Goal: Information Seeking & Learning: Learn about a topic

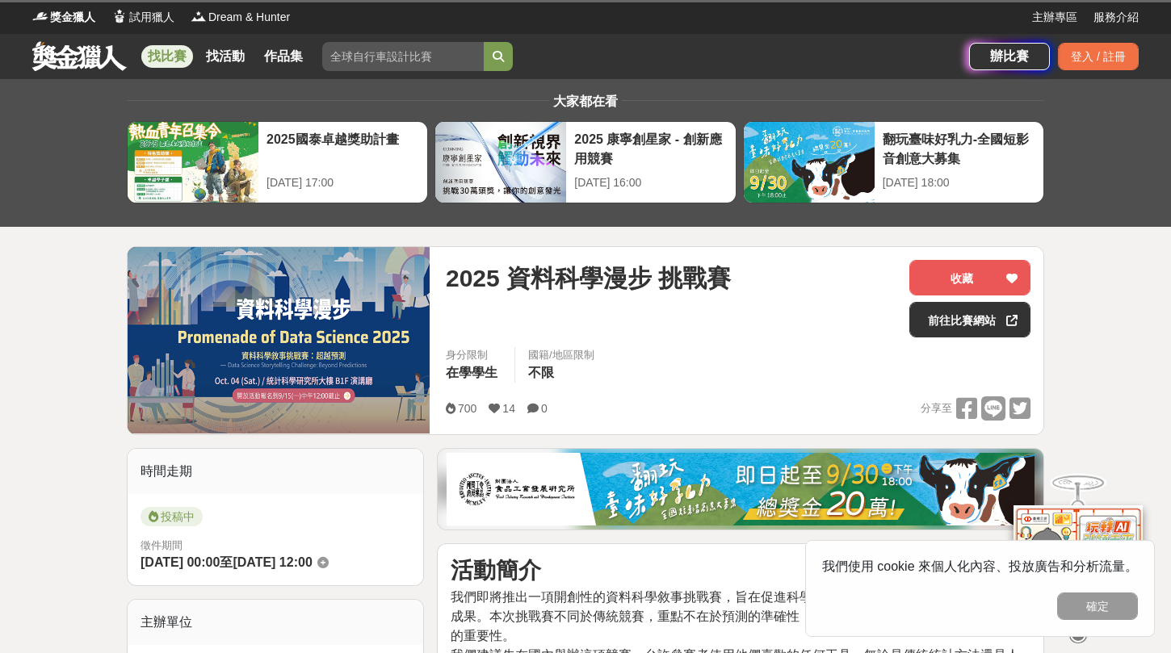
click at [660, 330] on div "2025 資料科學漫步 挑戰賽" at bounding box center [671, 298] width 450 height 77
drag, startPoint x: 516, startPoint y: 287, endPoint x: 593, endPoint y: 287, distance: 77.5
click at [594, 287] on span "2025 資料科學漫步 挑戰賽" at bounding box center [588, 278] width 285 height 36
copy span "資料科學"
click at [396, 47] on input "search" at bounding box center [402, 56] width 161 height 29
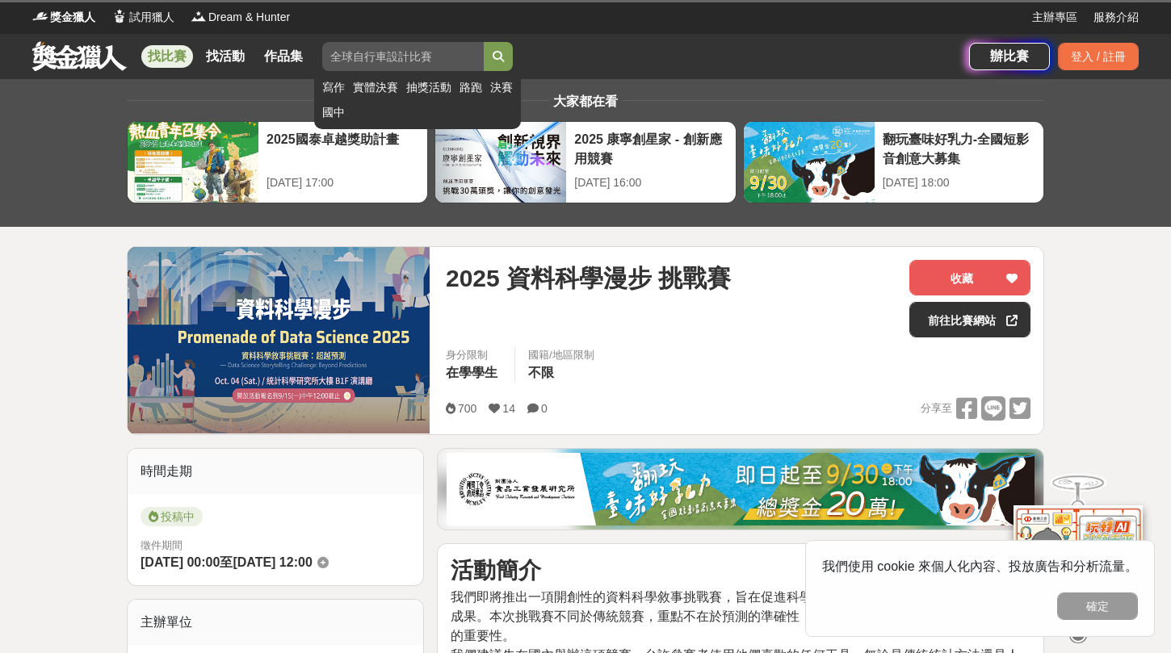
paste input "資料科學"
click at [484, 42] on button "submit" at bounding box center [498, 56] width 29 height 29
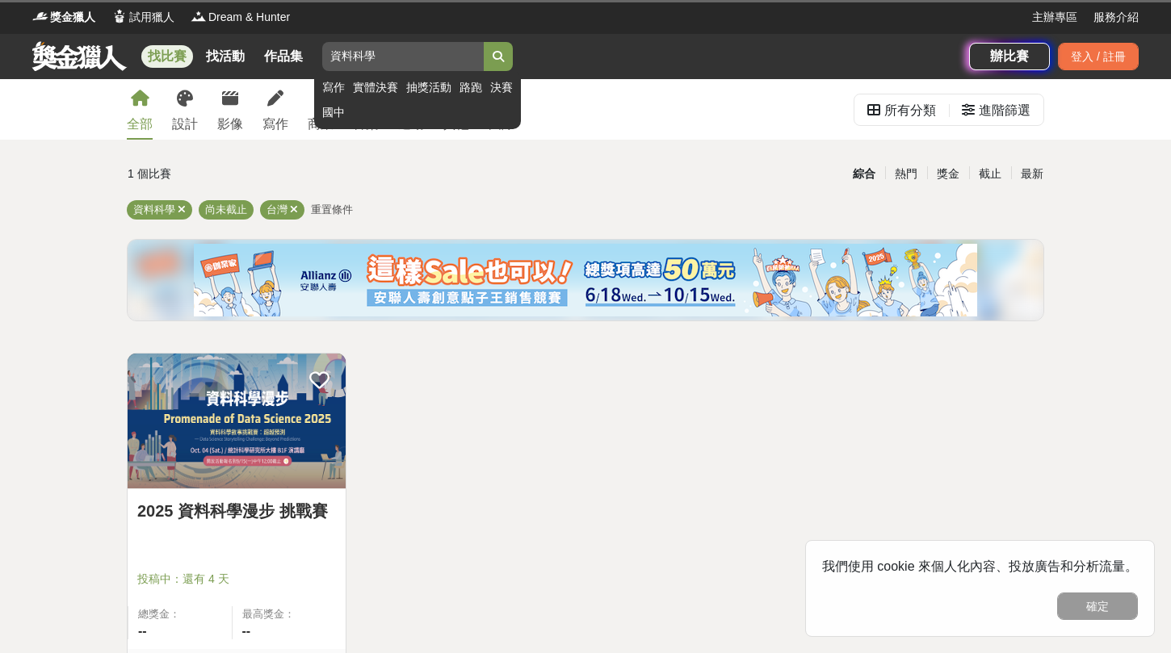
click at [404, 65] on input "資料科學" at bounding box center [402, 56] width 161 height 29
type input "資料"
click at [492, 61] on button "submit" at bounding box center [498, 56] width 29 height 29
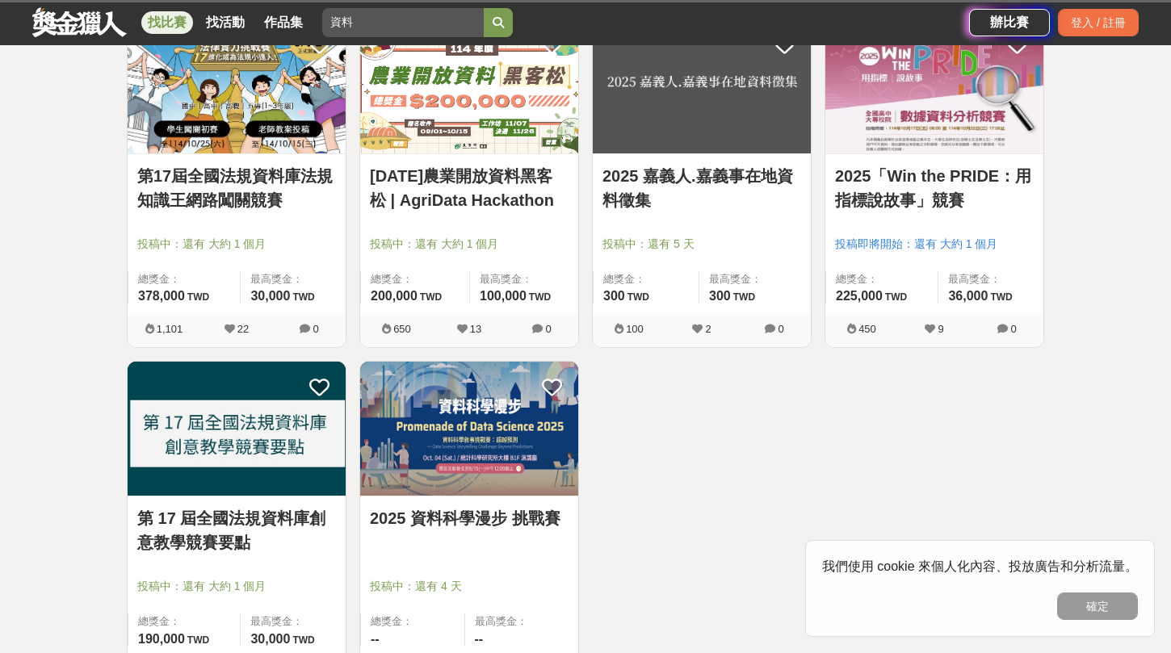
scroll to position [346, 0]
